Goal: Complete application form

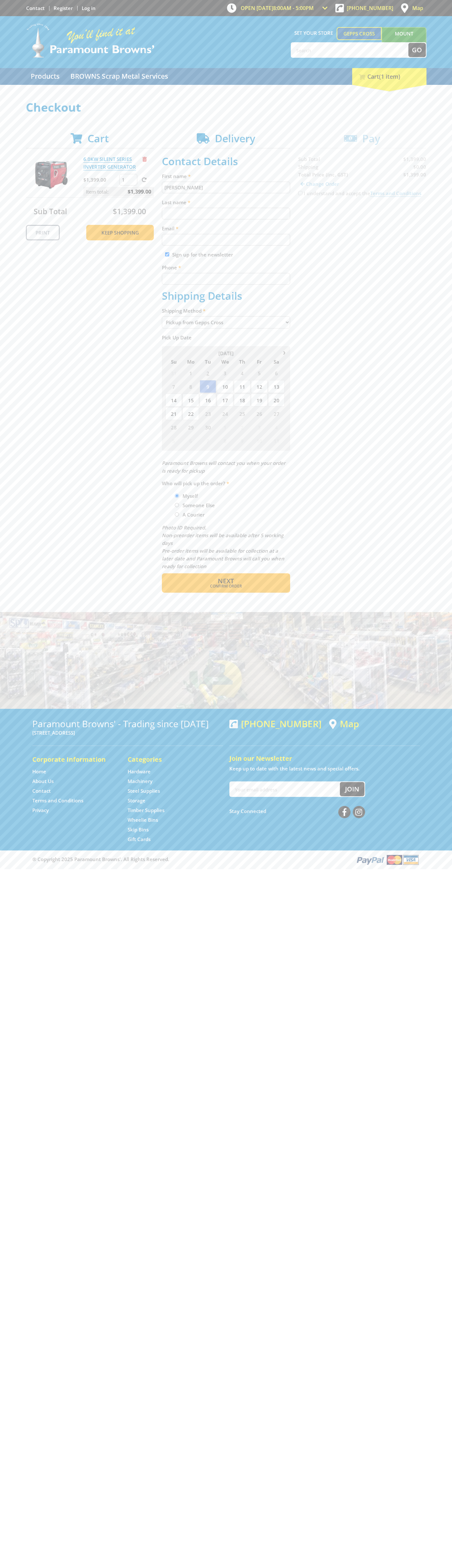
type input "[PERSON_NAME]"
type input "[EMAIL_ADDRESS][DOMAIN_NAME]"
type input "0293744000"
click at [226, 581] on span "Next" at bounding box center [226, 580] width 16 height 8
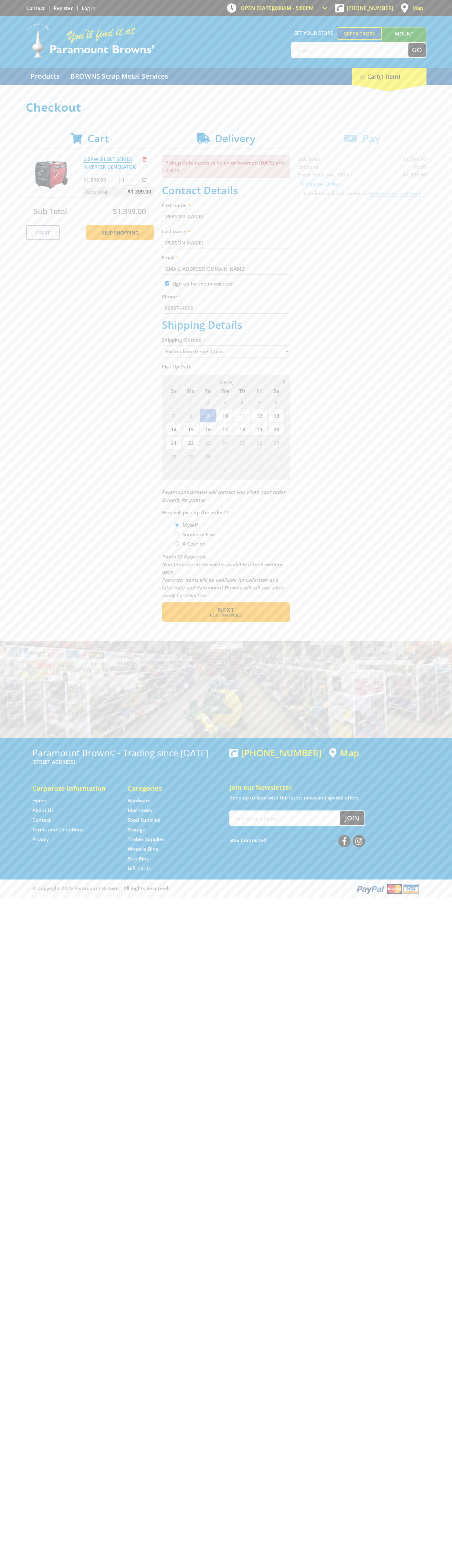
type input "[PERSON_NAME]"
click at [226, 615] on span "Confirm order" at bounding box center [226, 615] width 100 height 4
click at [226, 610] on span "Next" at bounding box center [226, 610] width 16 height 8
